Goal: Communication & Community: Answer question/provide support

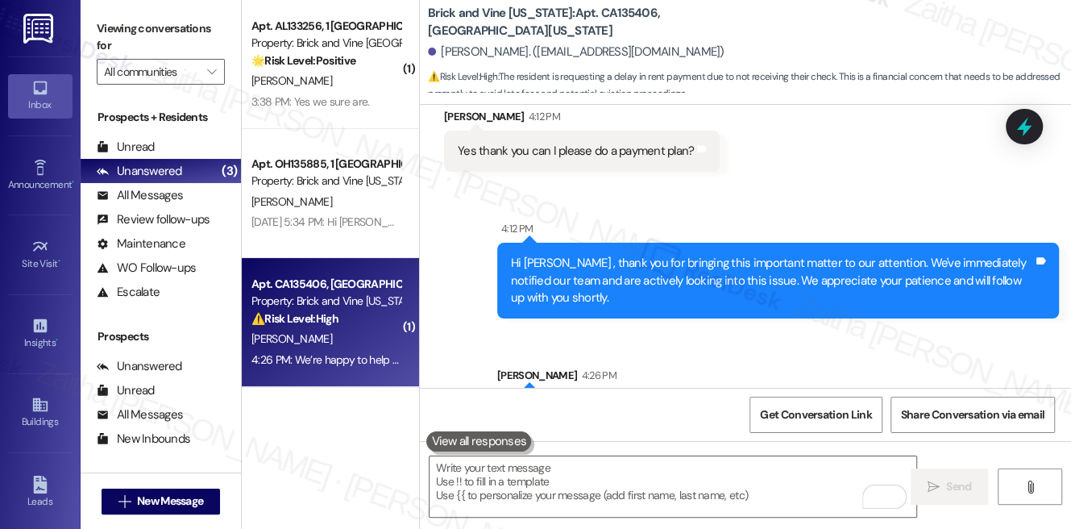
scroll to position [7727, 0]
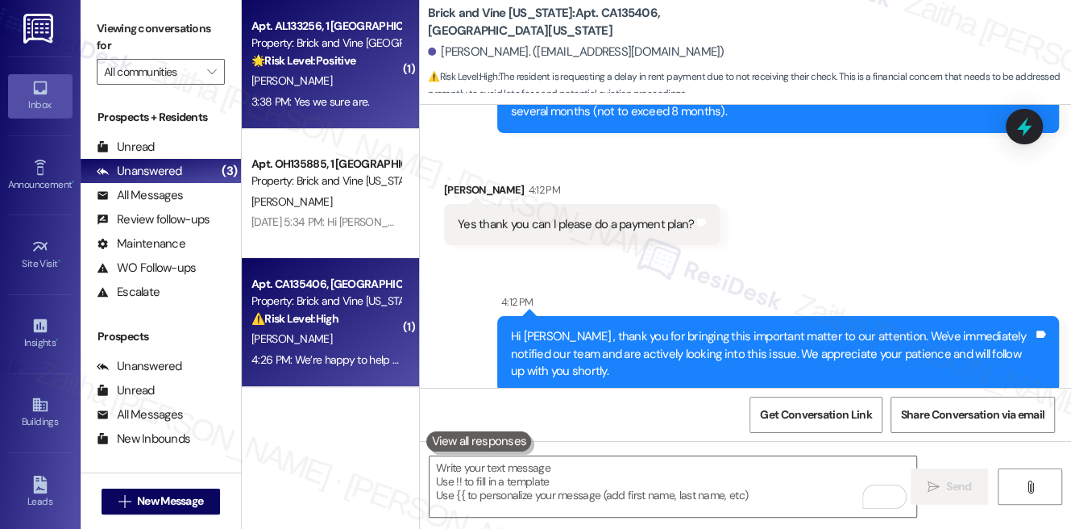
click at [378, 82] on div "[PERSON_NAME]" at bounding box center [326, 81] width 152 height 20
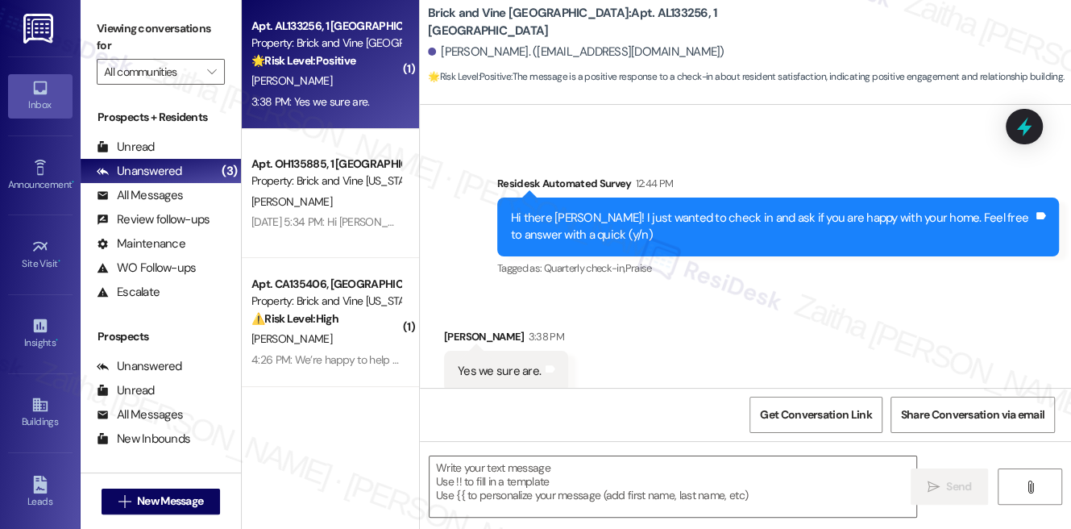
type textarea "Fetching suggested responses. Please feel free to read through the conversation…"
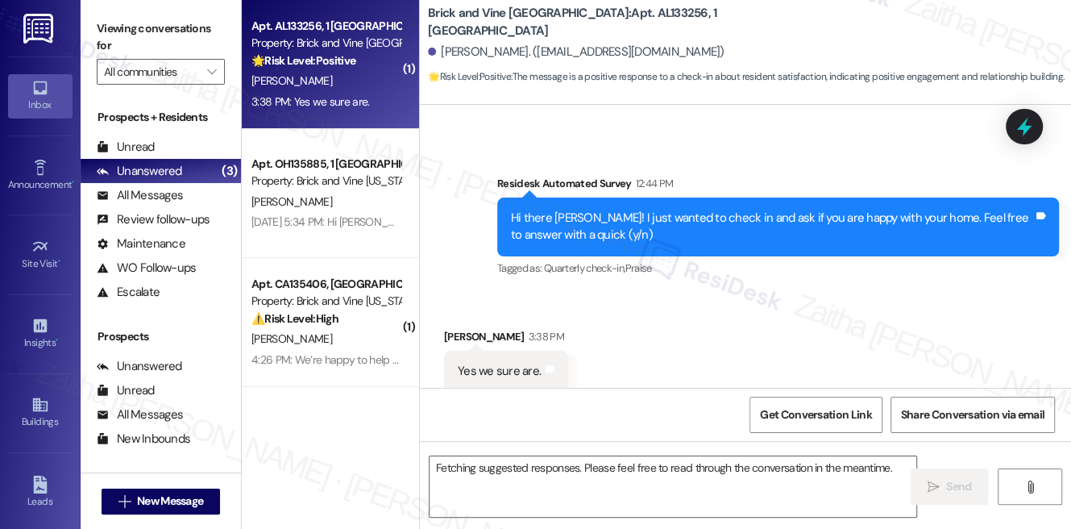
scroll to position [302, 0]
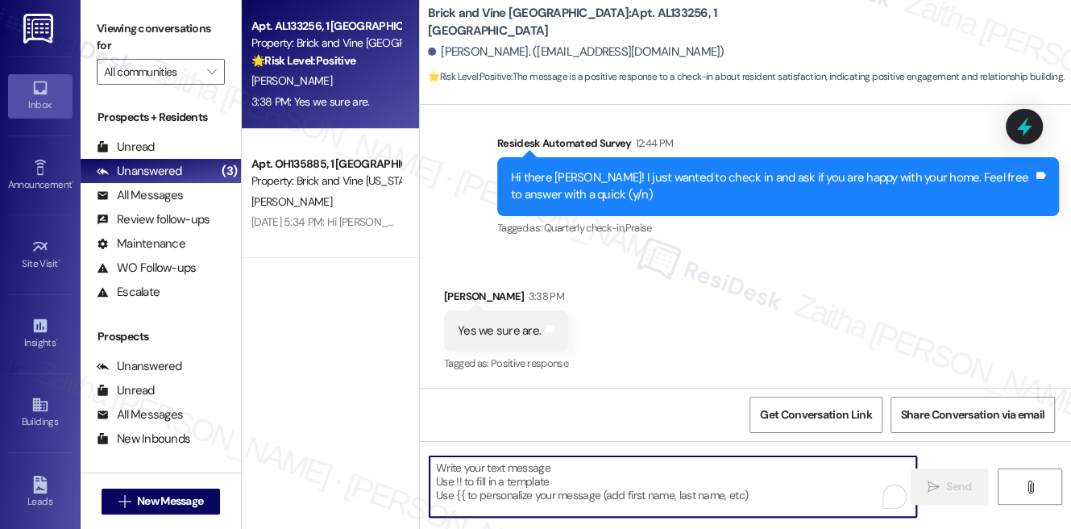
click at [538, 476] on textarea "To enrich screen reader interactions, please activate Accessibility in Grammarl…" at bounding box center [673, 486] width 487 height 60
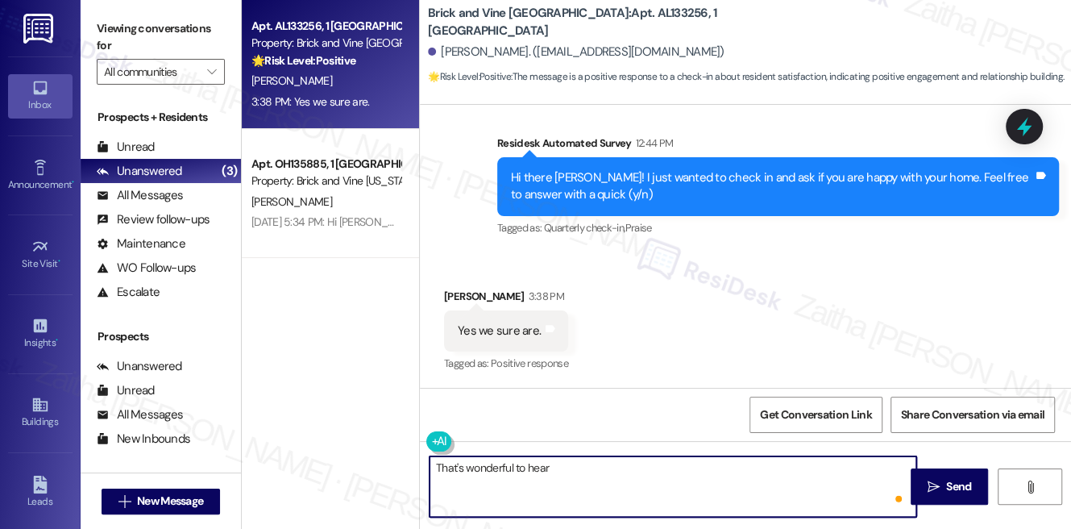
click at [468, 289] on div "[PERSON_NAME] 3:38 PM" at bounding box center [506, 299] width 124 height 23
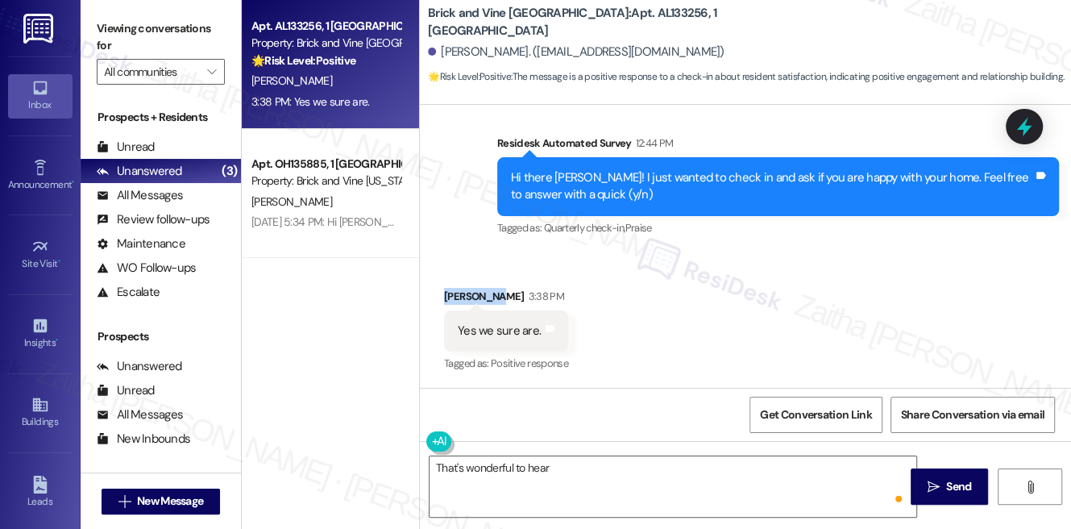
click at [468, 289] on div "[PERSON_NAME] 3:38 PM" at bounding box center [506, 299] width 124 height 23
copy div "Brookelyn"
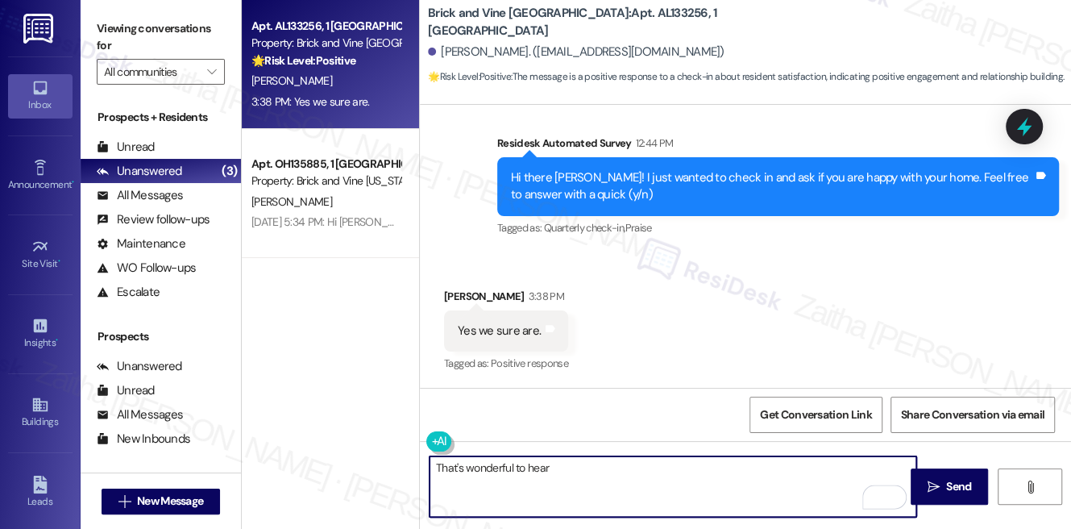
click at [604, 483] on textarea "That's wonderful to hear" at bounding box center [673, 486] width 487 height 60
paste textarea "Brookelyn"
paste textarea "Could I ask a quick favor? If you don’t mind, would you be willing to share you…"
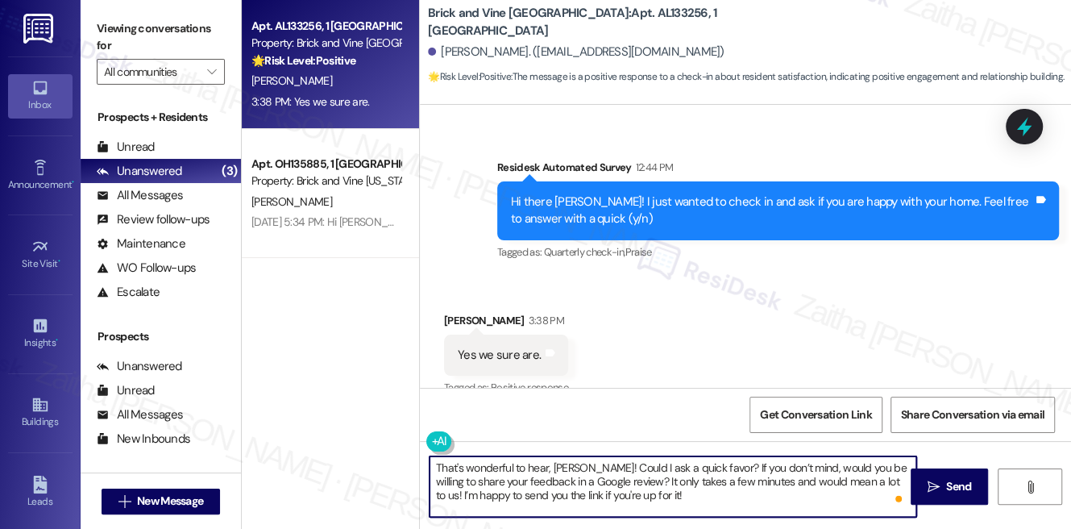
scroll to position [303, 0]
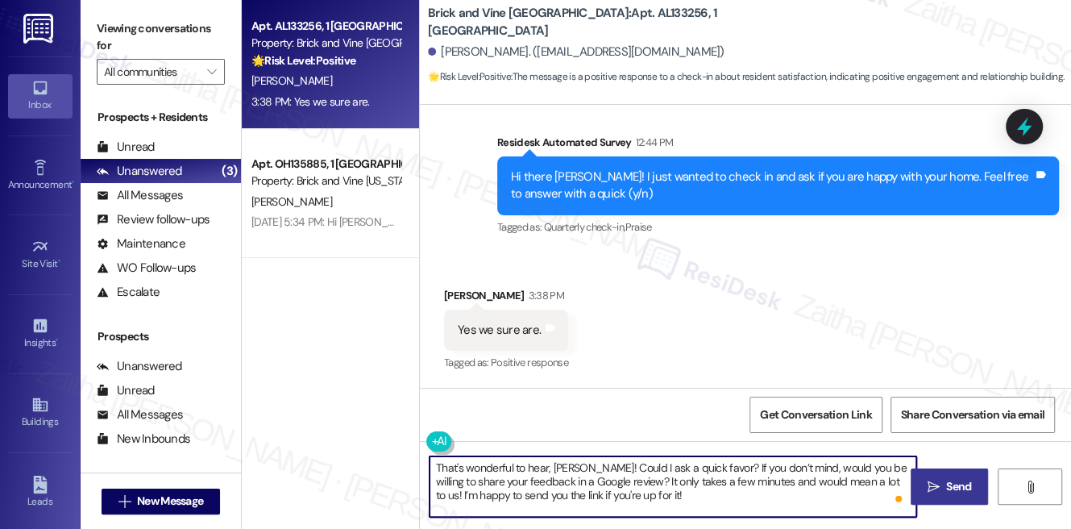
type textarea "That's wonderful to hear, [PERSON_NAME]! Could I ask a quick favor? If you don’…"
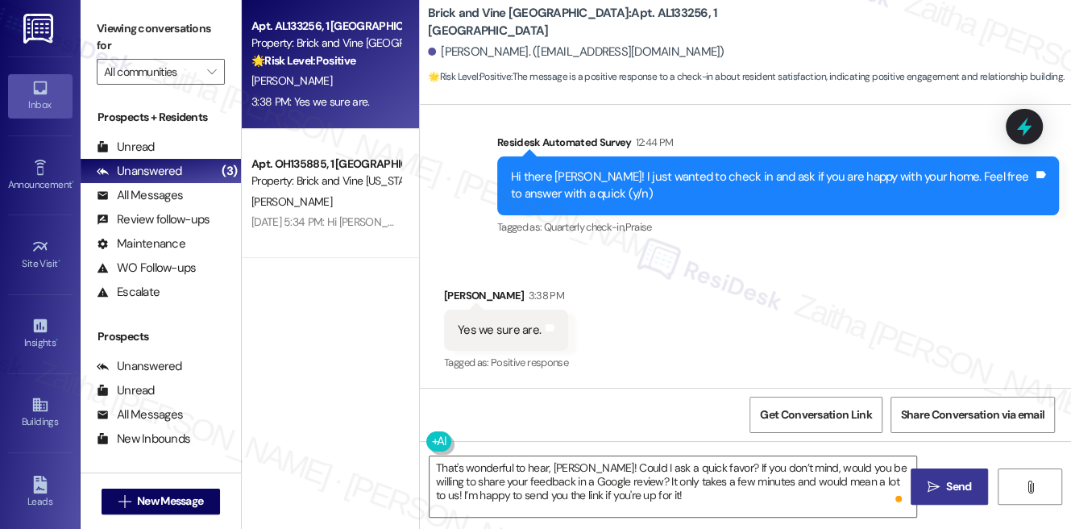
drag, startPoint x: 958, startPoint y: 490, endPoint x: 930, endPoint y: 471, distance: 33.7
click at [958, 490] on span "Send" at bounding box center [958, 486] width 25 height 17
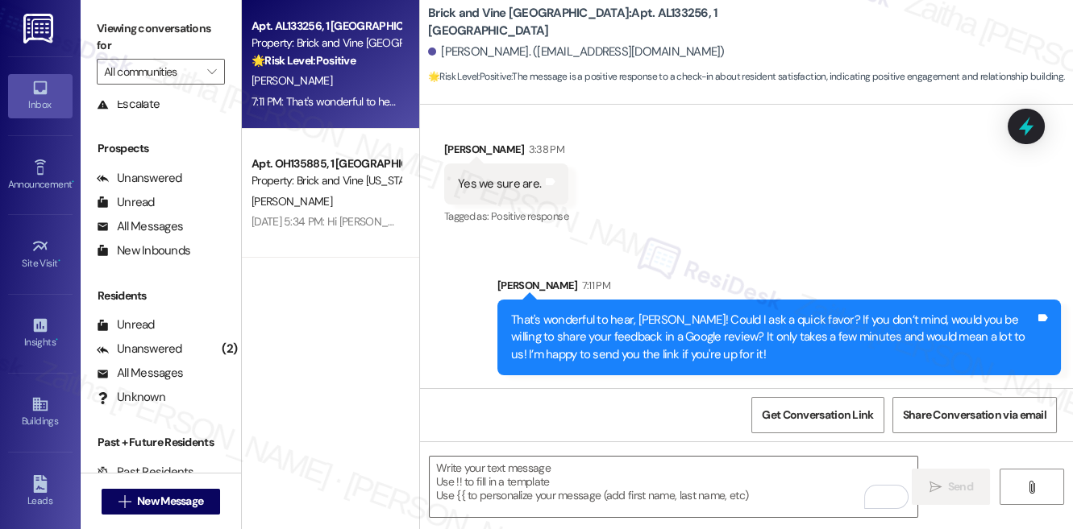
scroll to position [197, 0]
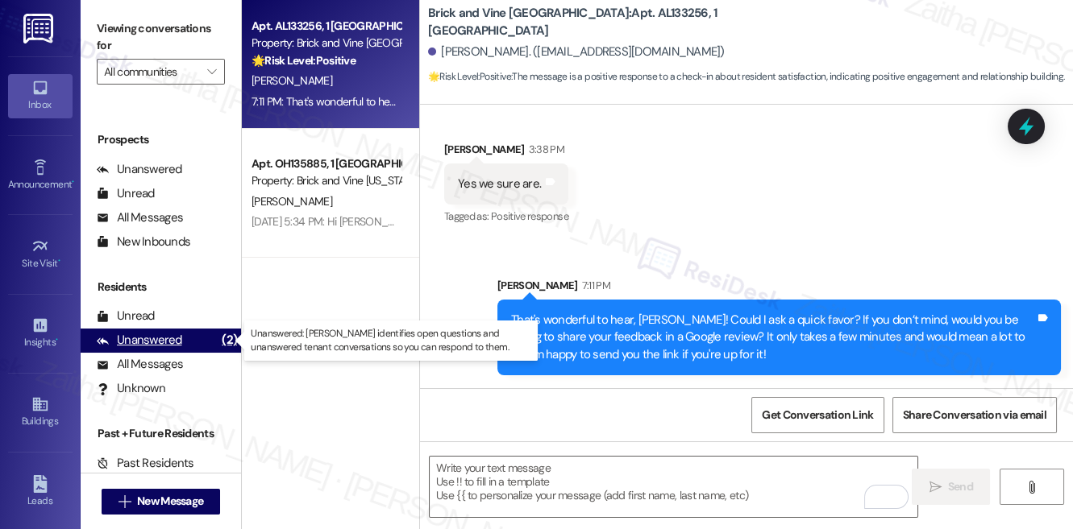
click at [155, 342] on div "Unanswered" at bounding box center [139, 340] width 85 height 17
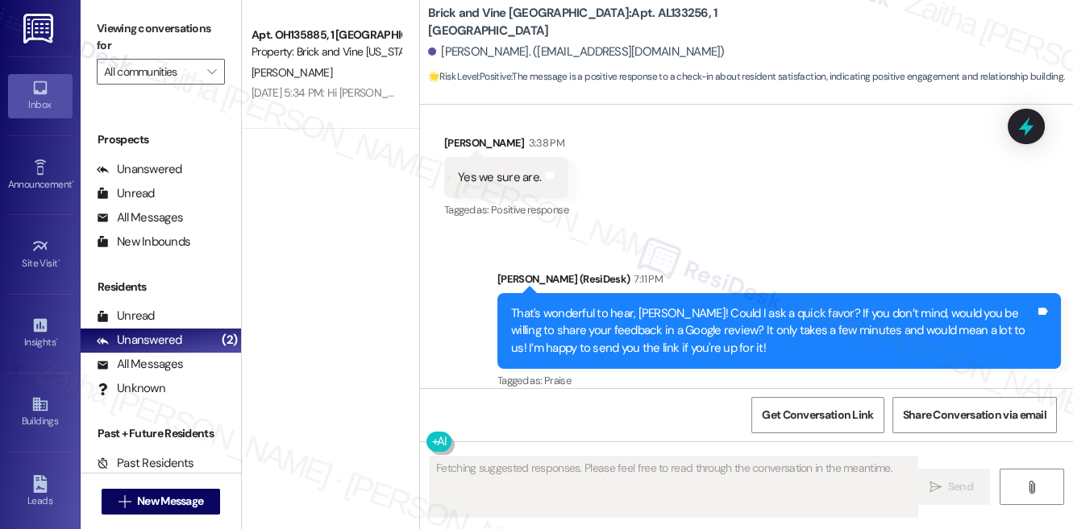
scroll to position [472, 0]
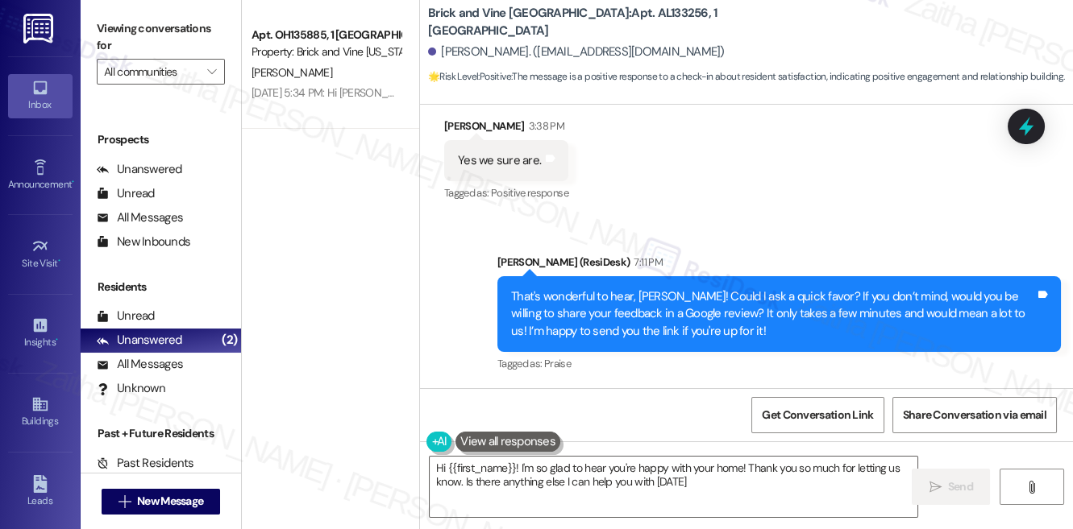
type textarea "Hi {{first_name}}! I'm so glad to hear you're happy with your home! Thank you s…"
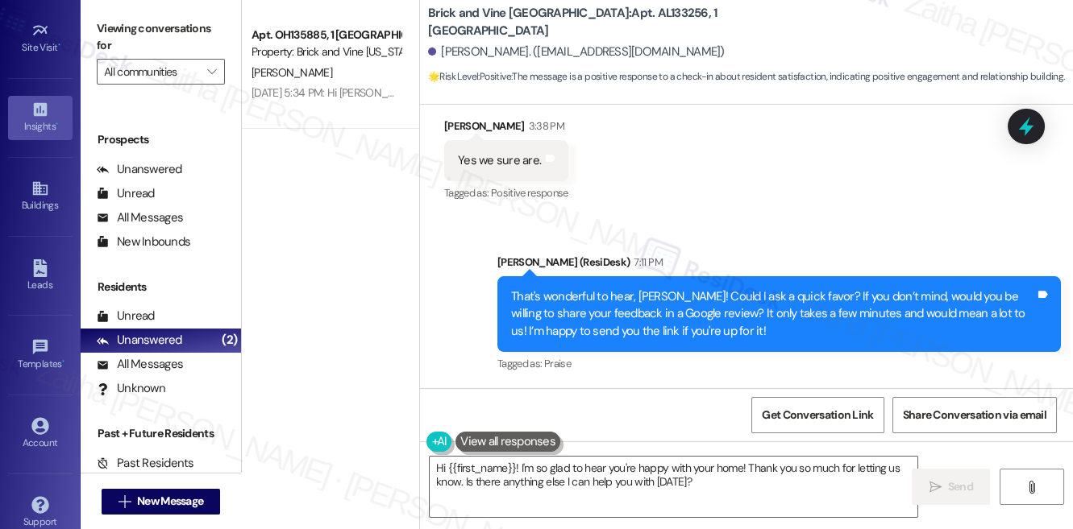
scroll to position [234, 0]
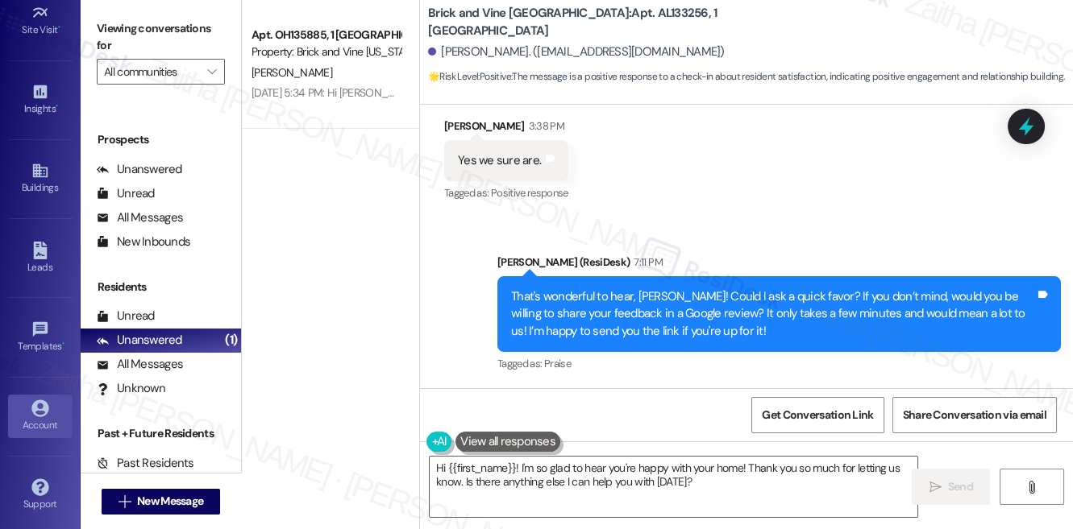
click at [48, 395] on link "Account" at bounding box center [40, 417] width 64 height 44
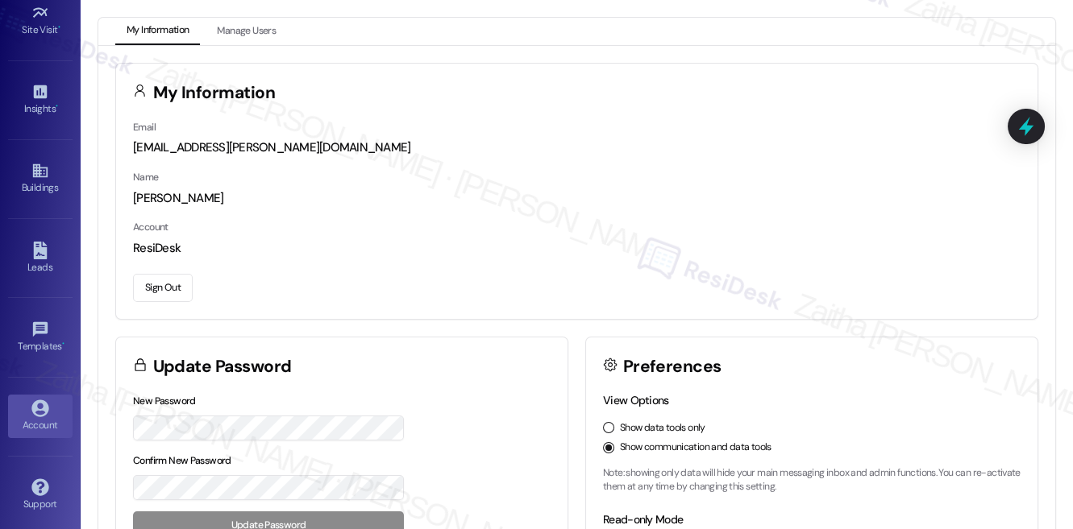
click at [172, 285] on button "Sign Out" at bounding box center [163, 288] width 60 height 28
